Goal: Task Accomplishment & Management: Complete application form

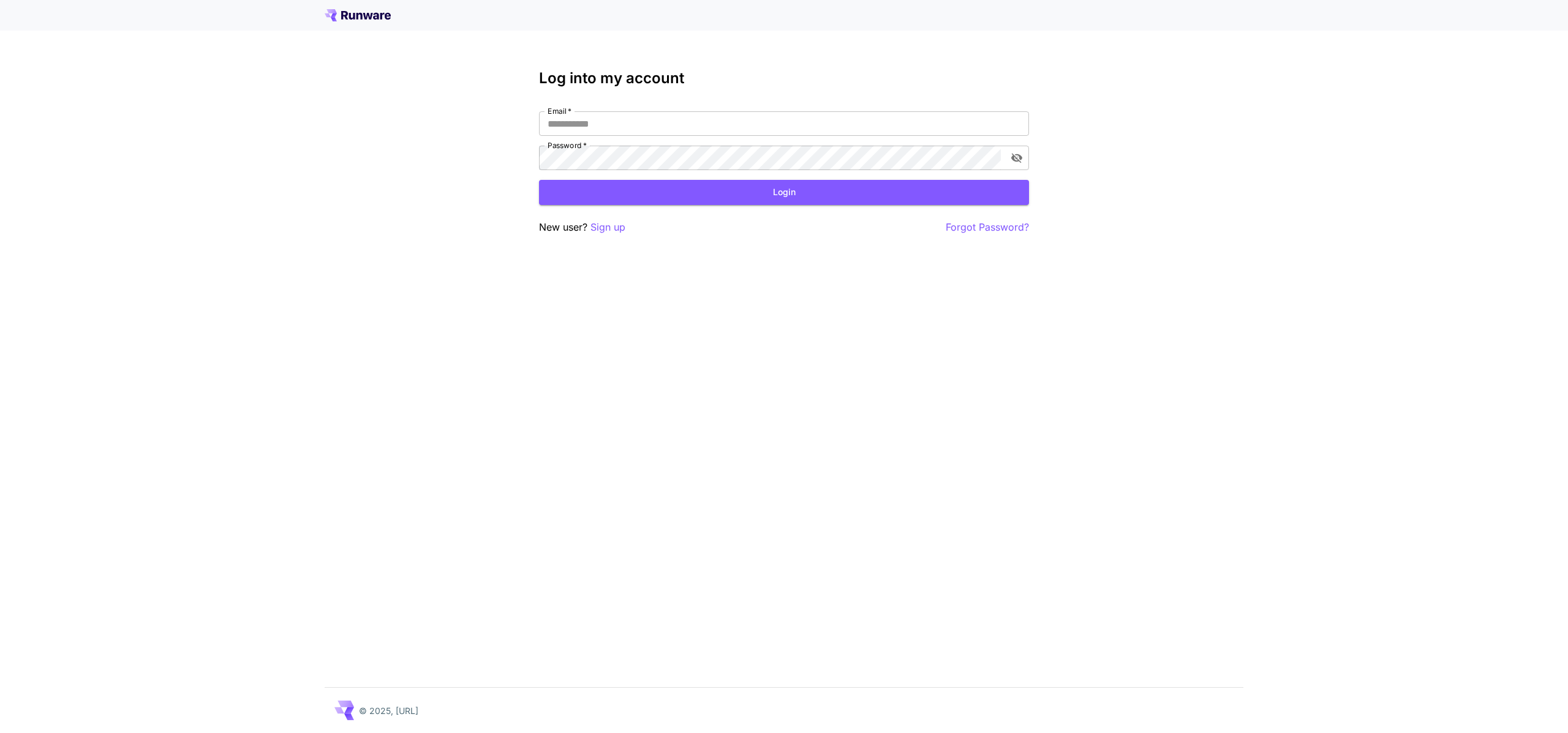
click at [625, 341] on div "Log into my account Email   * Email   * Password   * Password   * Login New use…" at bounding box center [784, 366] width 1568 height 733
click at [604, 229] on p "Sign up" at bounding box center [608, 228] width 35 height 16
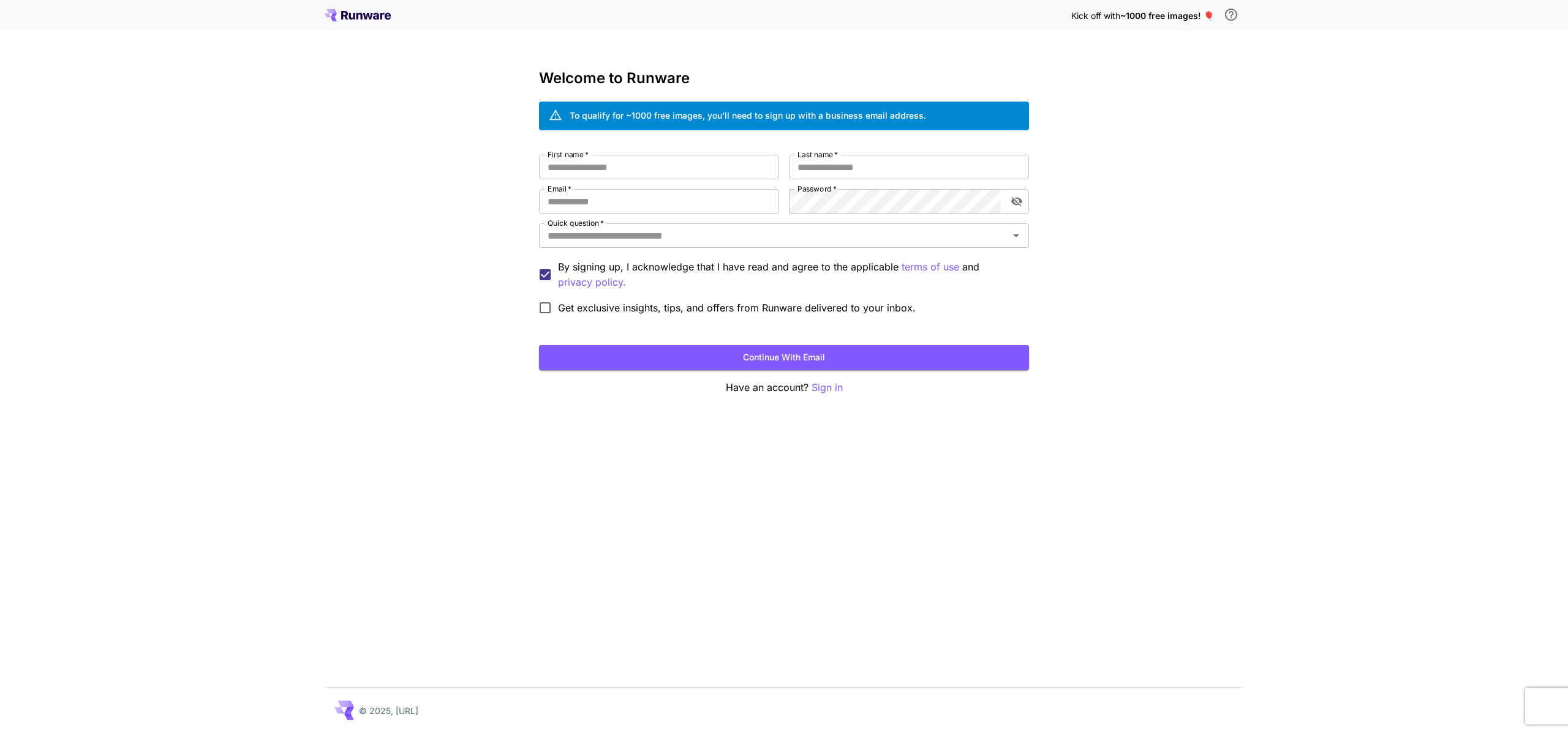
click at [675, 154] on div "Welcome to Runware To qualify for ~1000 free images, you’ll need to sign up wit…" at bounding box center [783, 232] width 490 height 325
click at [678, 159] on input "First name   *" at bounding box center [658, 168] width 240 height 24
click at [704, 109] on div "To qualify for ~1000 free images, you’ll need to sign up with a business email …" at bounding box center [747, 115] width 356 height 13
drag, startPoint x: 639, startPoint y: 115, endPoint x: 774, endPoint y: 119, distance: 135.1
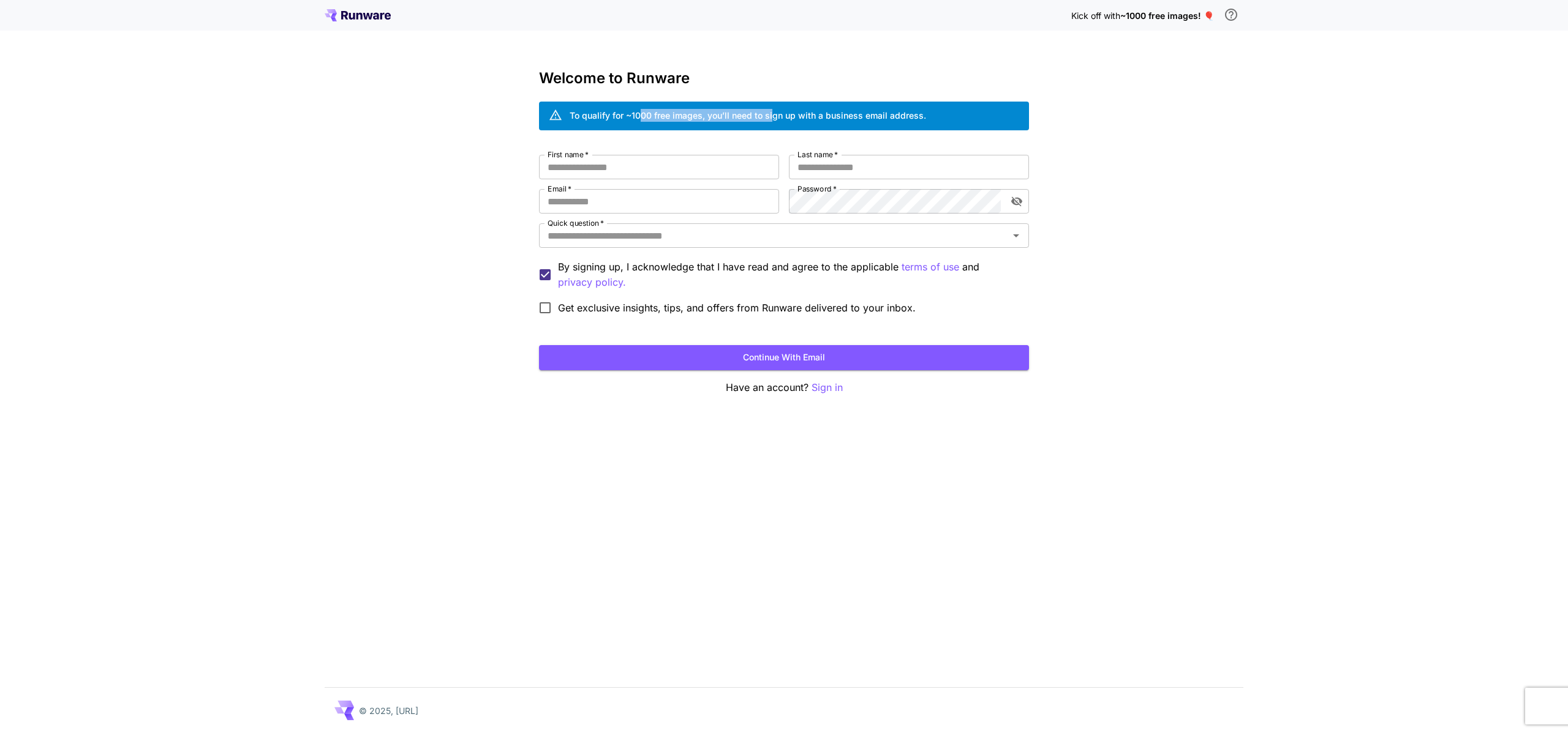
click at [774, 119] on div "To qualify for ~1000 free images, you’ll need to sign up with a business email …" at bounding box center [747, 115] width 356 height 13
drag, startPoint x: 610, startPoint y: 204, endPoint x: 615, endPoint y: 170, distance: 34.4
click at [610, 204] on input "Email   *" at bounding box center [658, 202] width 240 height 24
click at [615, 169] on input "First name   *" at bounding box center [658, 168] width 240 height 24
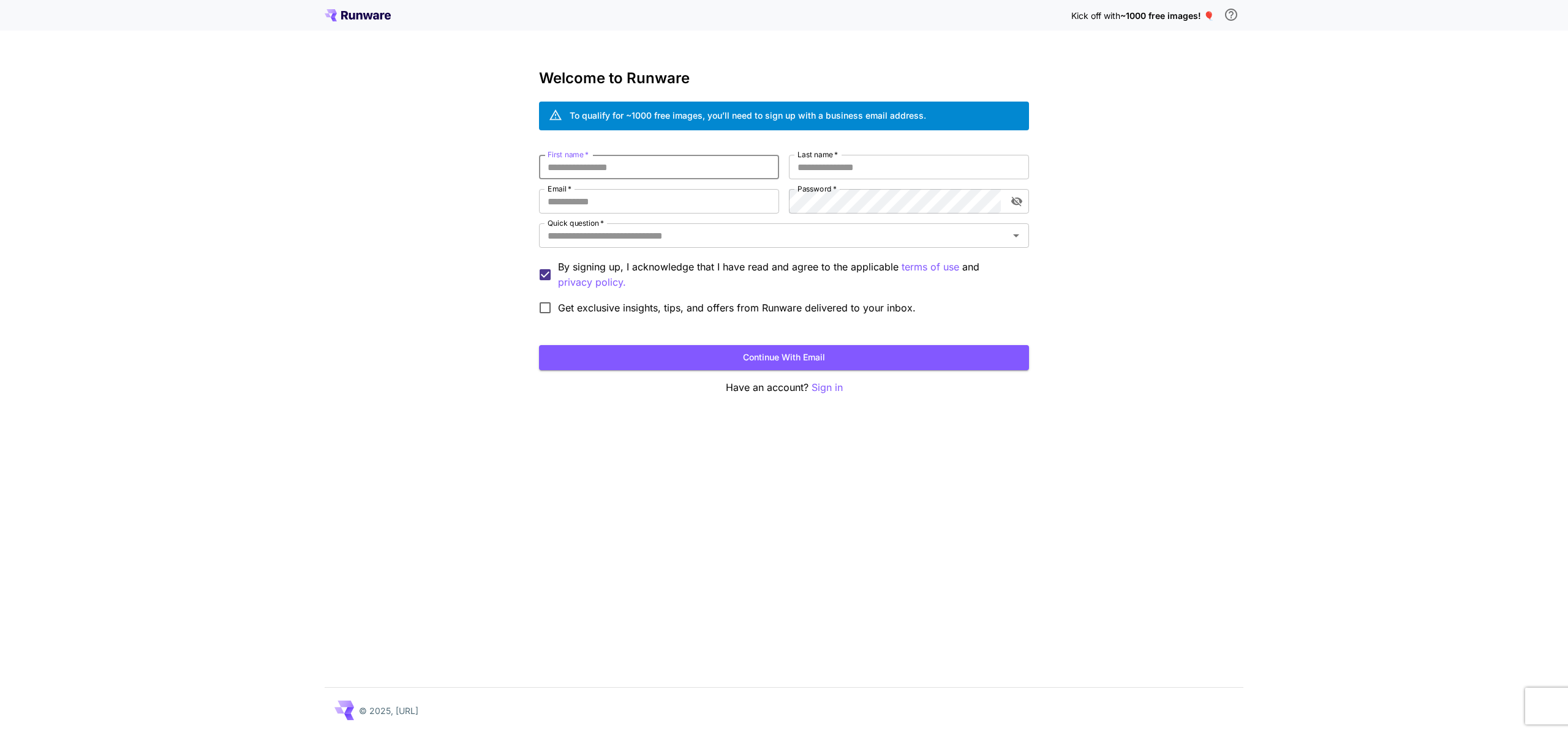
click at [650, 161] on input "First name   *" at bounding box center [658, 168] width 240 height 24
click at [650, 162] on input "First name   *" at bounding box center [658, 168] width 240 height 24
click at [637, 165] on input "*******" at bounding box center [658, 168] width 240 height 24
type input "*******"
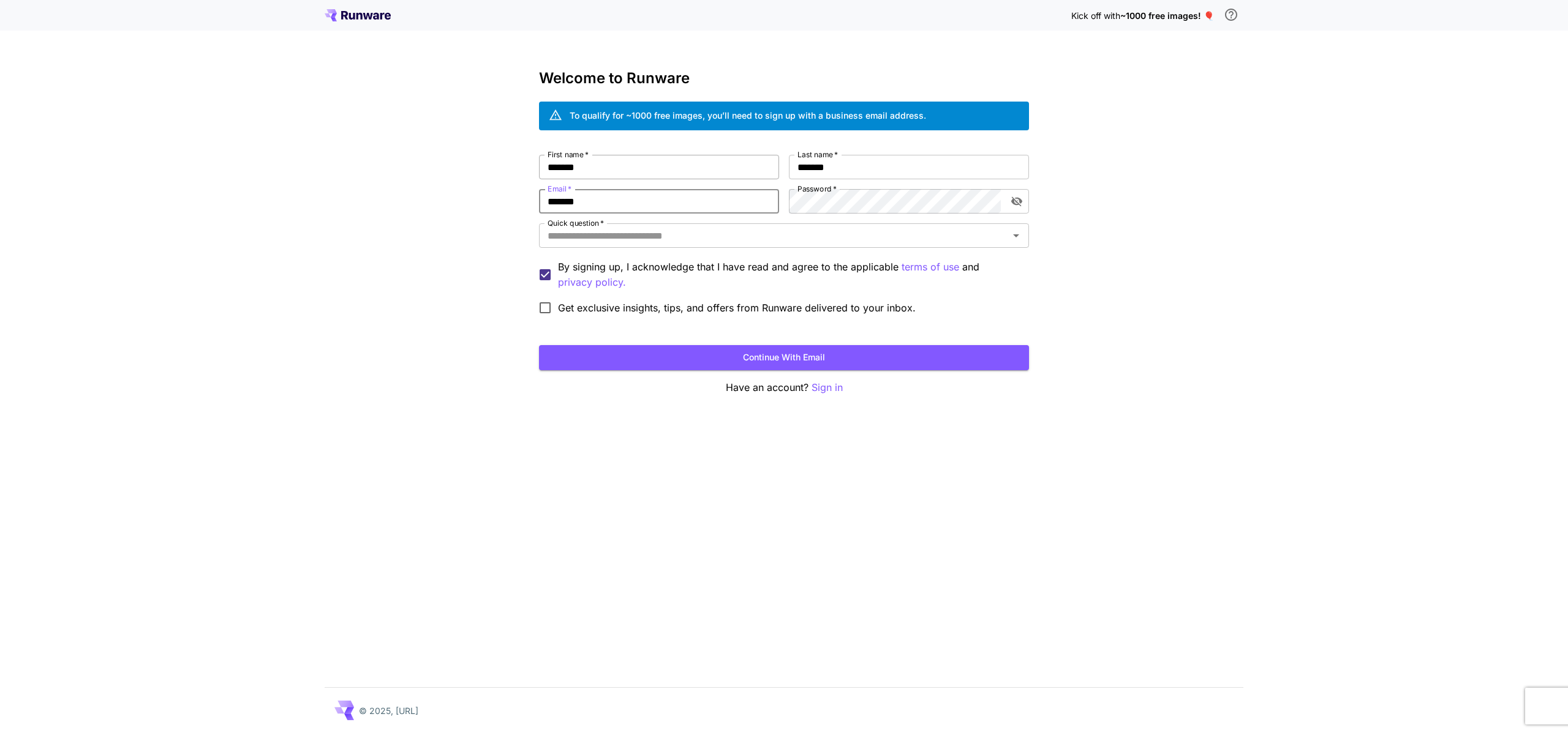
type input "**********"
click at [806, 243] on input "Quick question   *" at bounding box center [774, 236] width 463 height 17
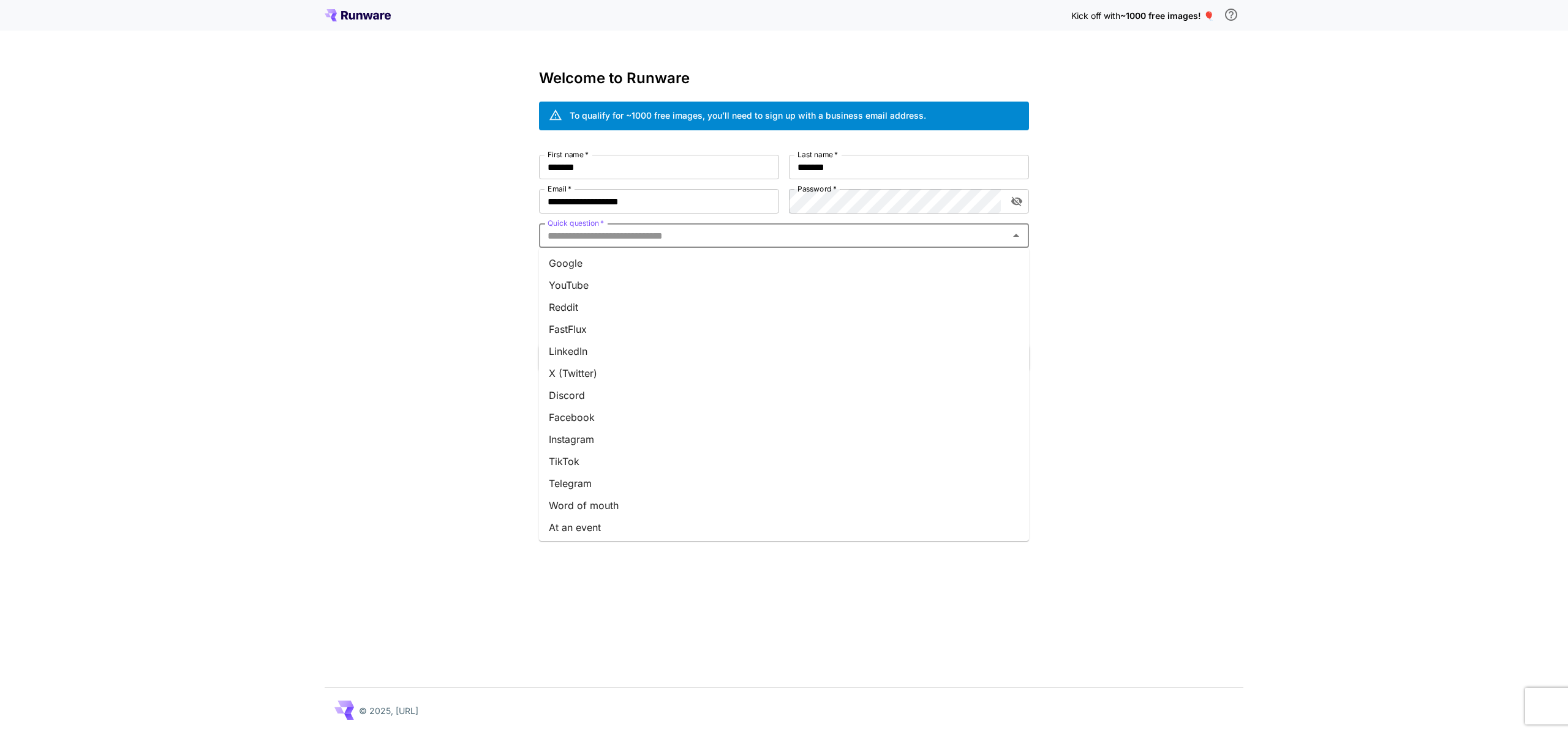
scroll to position [47, 0]
click at [601, 520] on li "Other" at bounding box center [783, 524] width 490 height 22
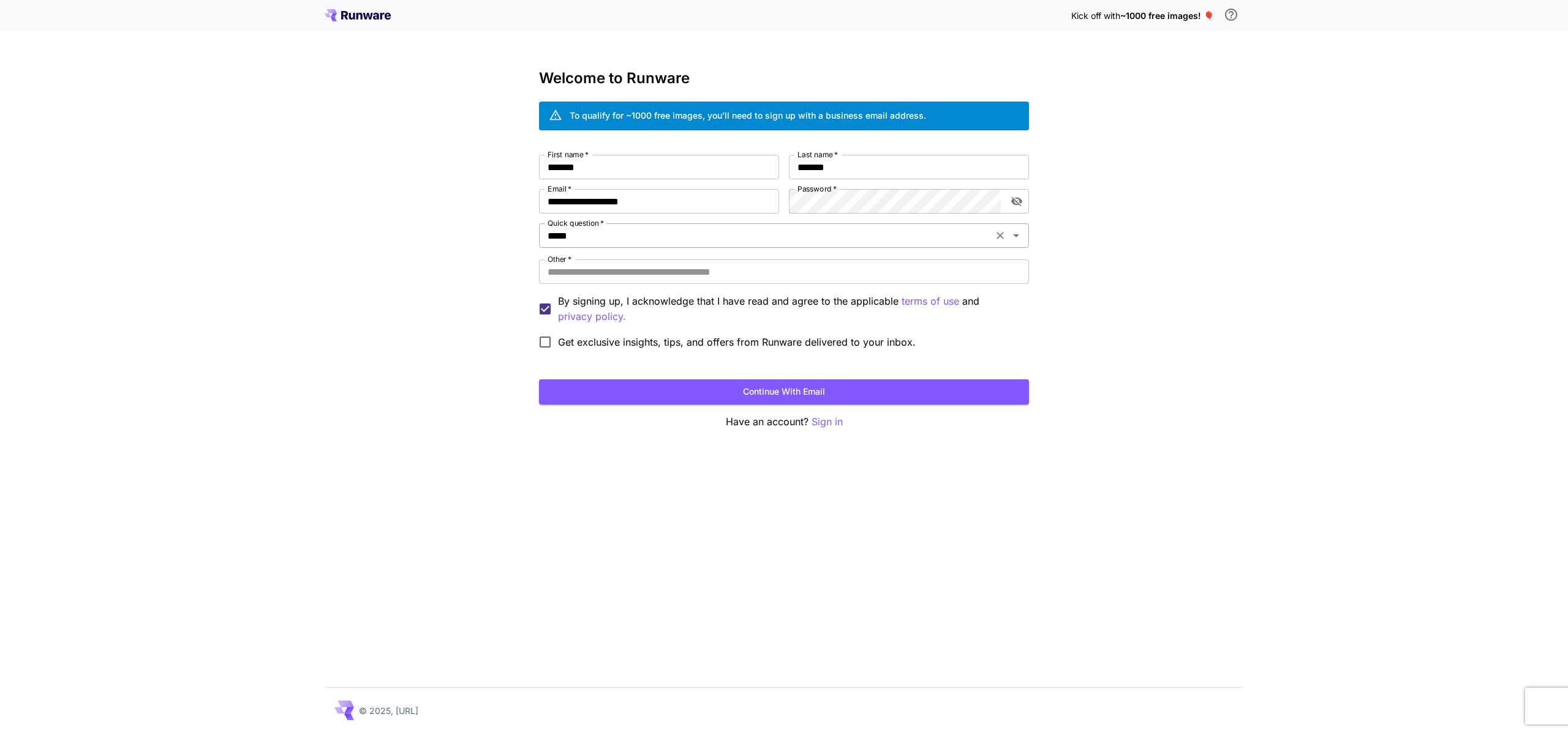
click at [655, 235] on input "*****" at bounding box center [766, 236] width 446 height 17
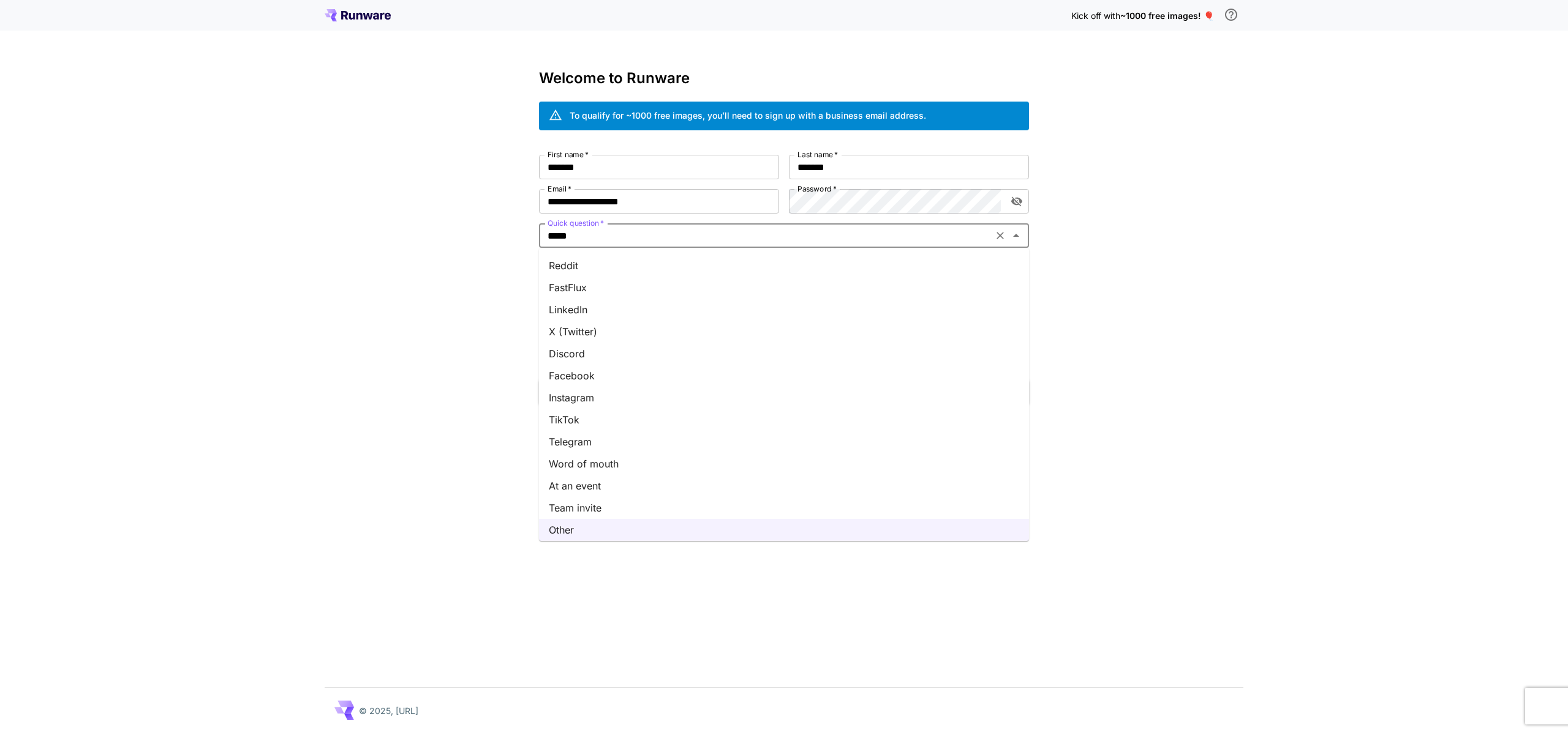
scroll to position [0, 0]
click at [606, 253] on li "Google" at bounding box center [783, 264] width 490 height 22
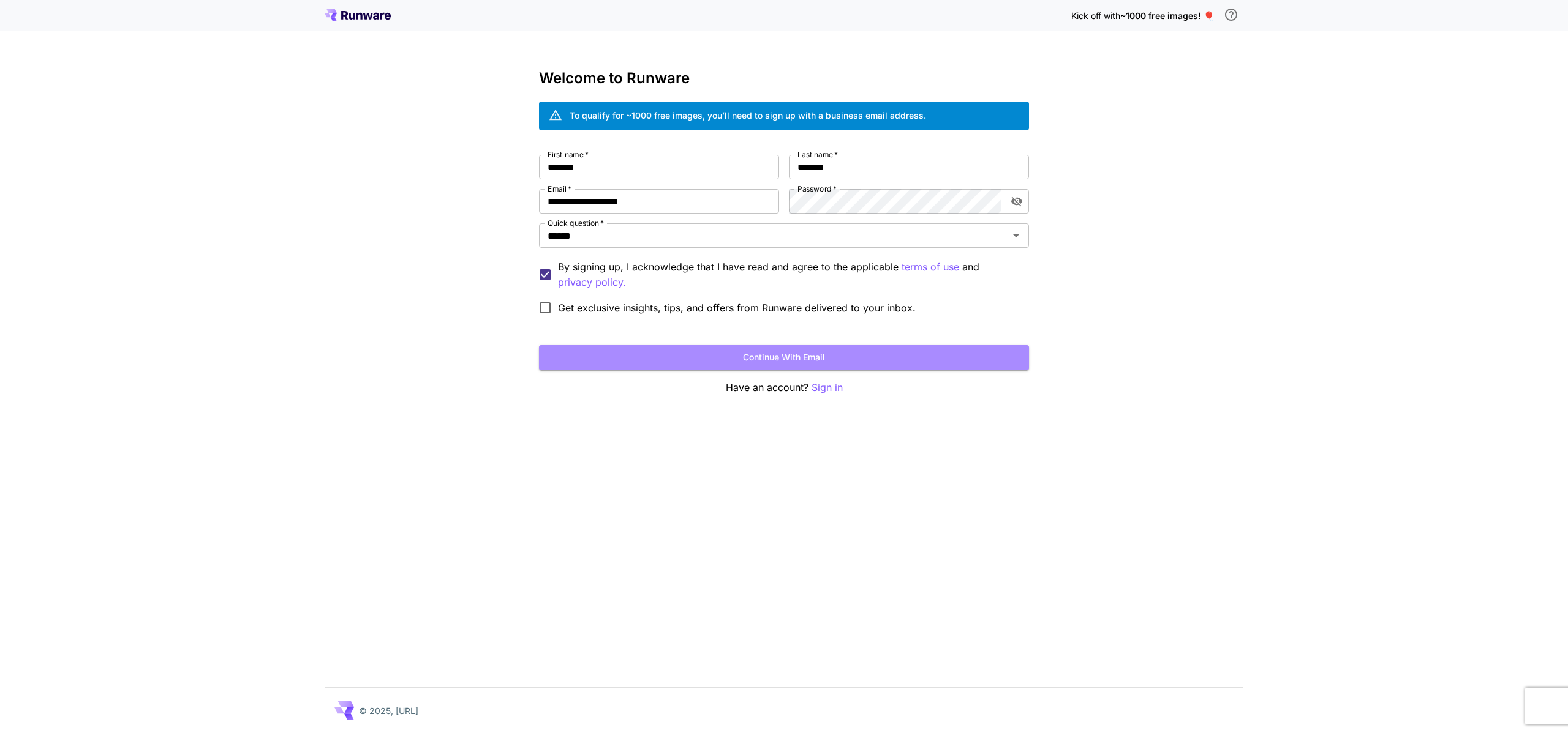
click at [677, 352] on button "Continue with email" at bounding box center [783, 358] width 490 height 25
